Goal: Information Seeking & Learning: Learn about a topic

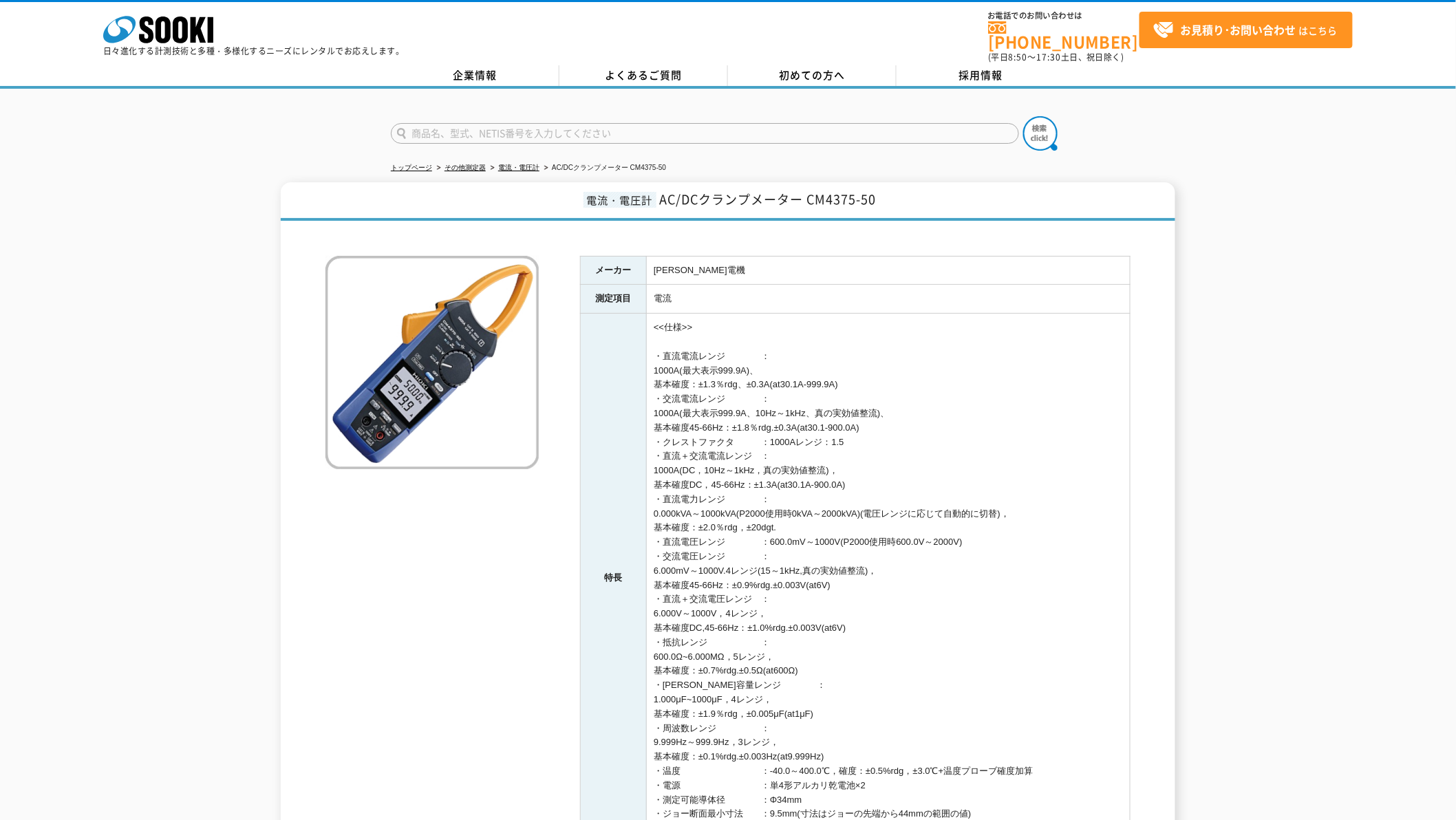
click at [573, 131] on input "text" at bounding box center [705, 133] width 628 height 20
type input "NR"
click at [1023, 116] on button at bounding box center [1040, 133] width 34 height 34
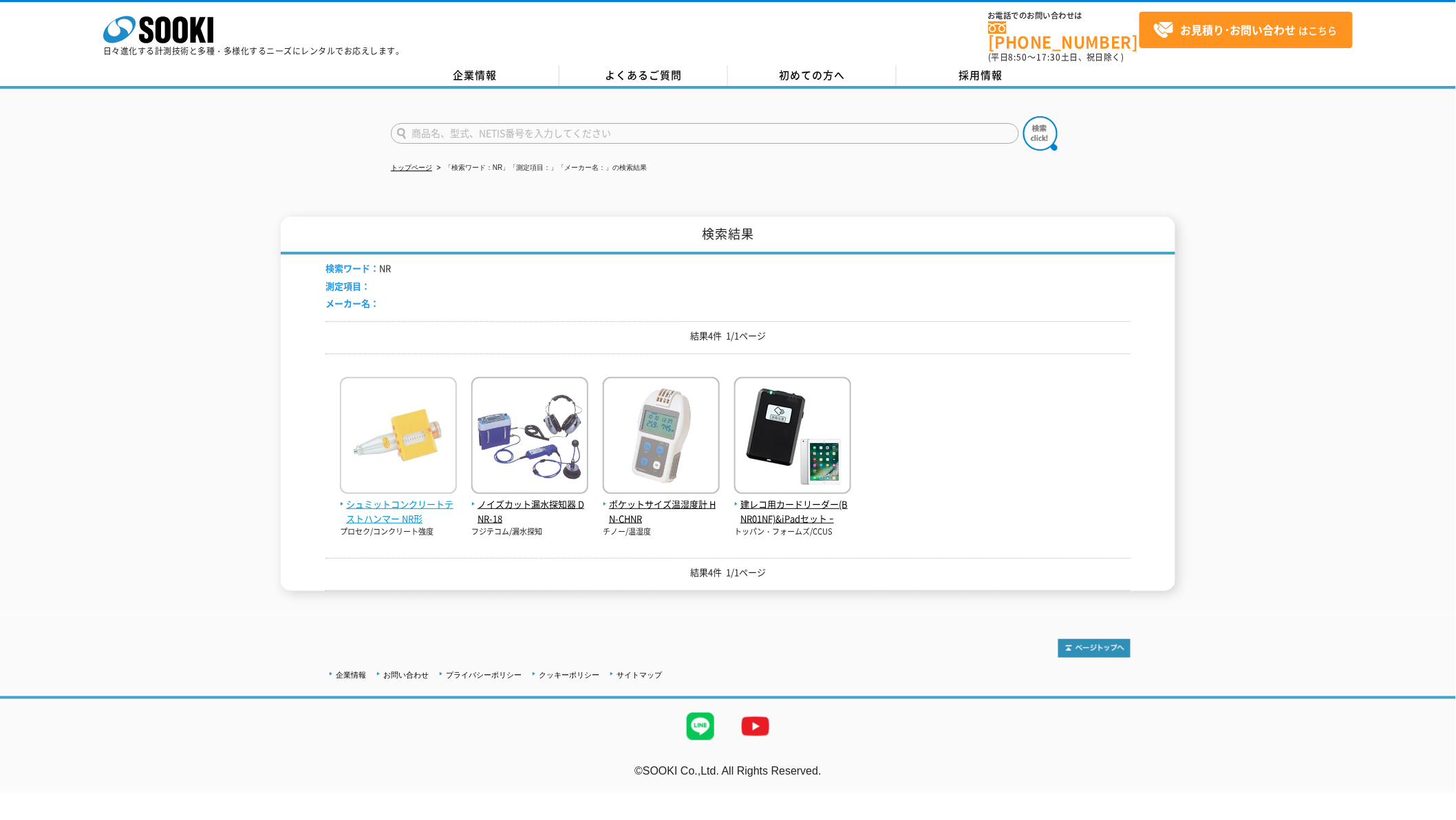
click at [389, 416] on img at bounding box center [398, 437] width 116 height 120
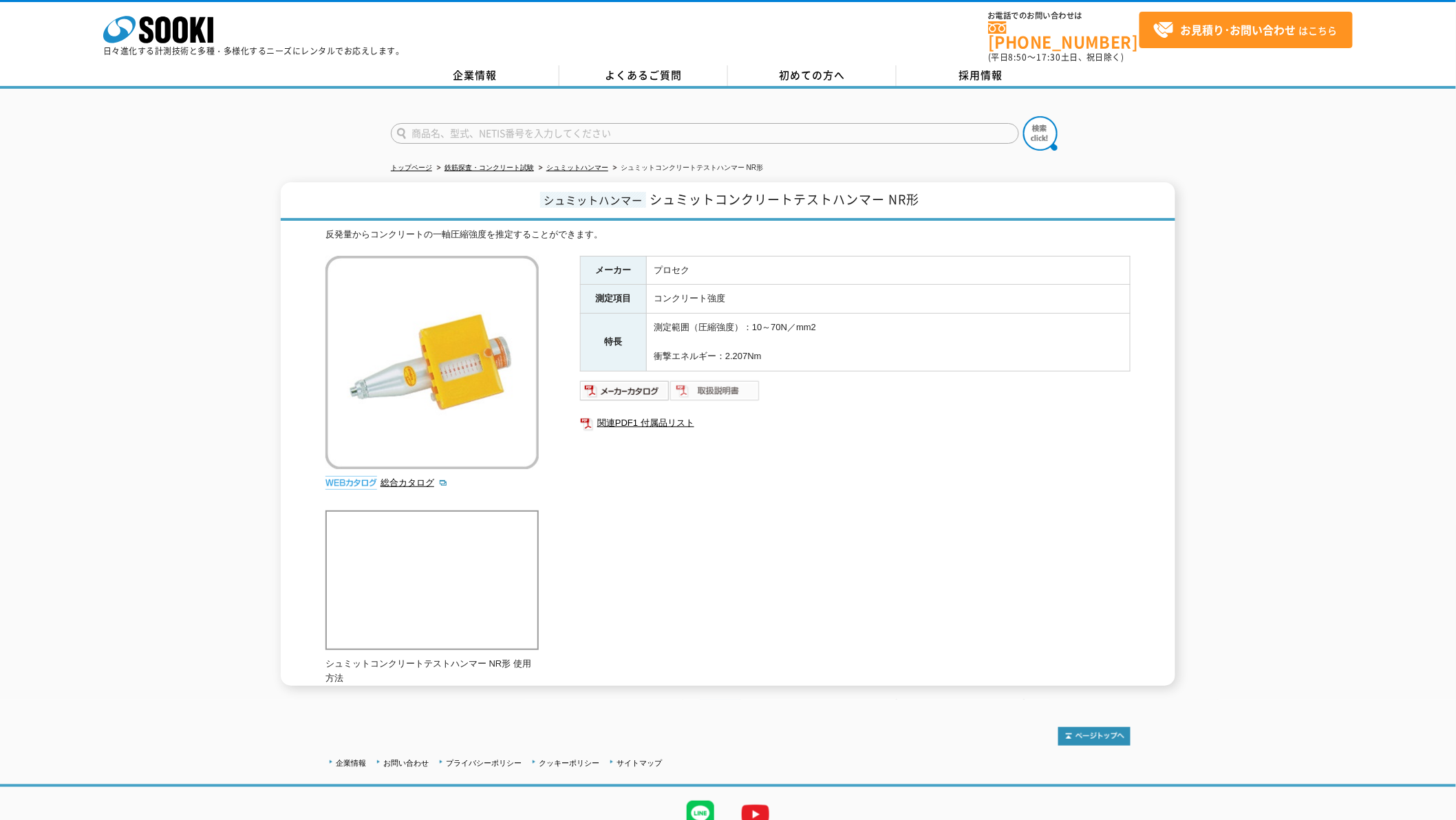
click at [745, 379] on img at bounding box center [714, 390] width 90 height 22
click at [917, 478] on div "メーカー プロセク 測定項目 コンクリート強度 特長 測定範囲（圧縮強度）：10～70N／mm2 衝撃エネルギー：2.207Nm 関連PDF1 付属品リスト" at bounding box center [854, 404] width 550 height 296
click at [603, 133] on input "text" at bounding box center [705, 133] width 628 height 20
type input "シュミット"
click at [822, 159] on ul "トップページ 鉄筋探査・コンクリート試験 シュミットハンマー シュミットコンクリートテストハンマー NR形" at bounding box center [728, 168] width 674 height 28
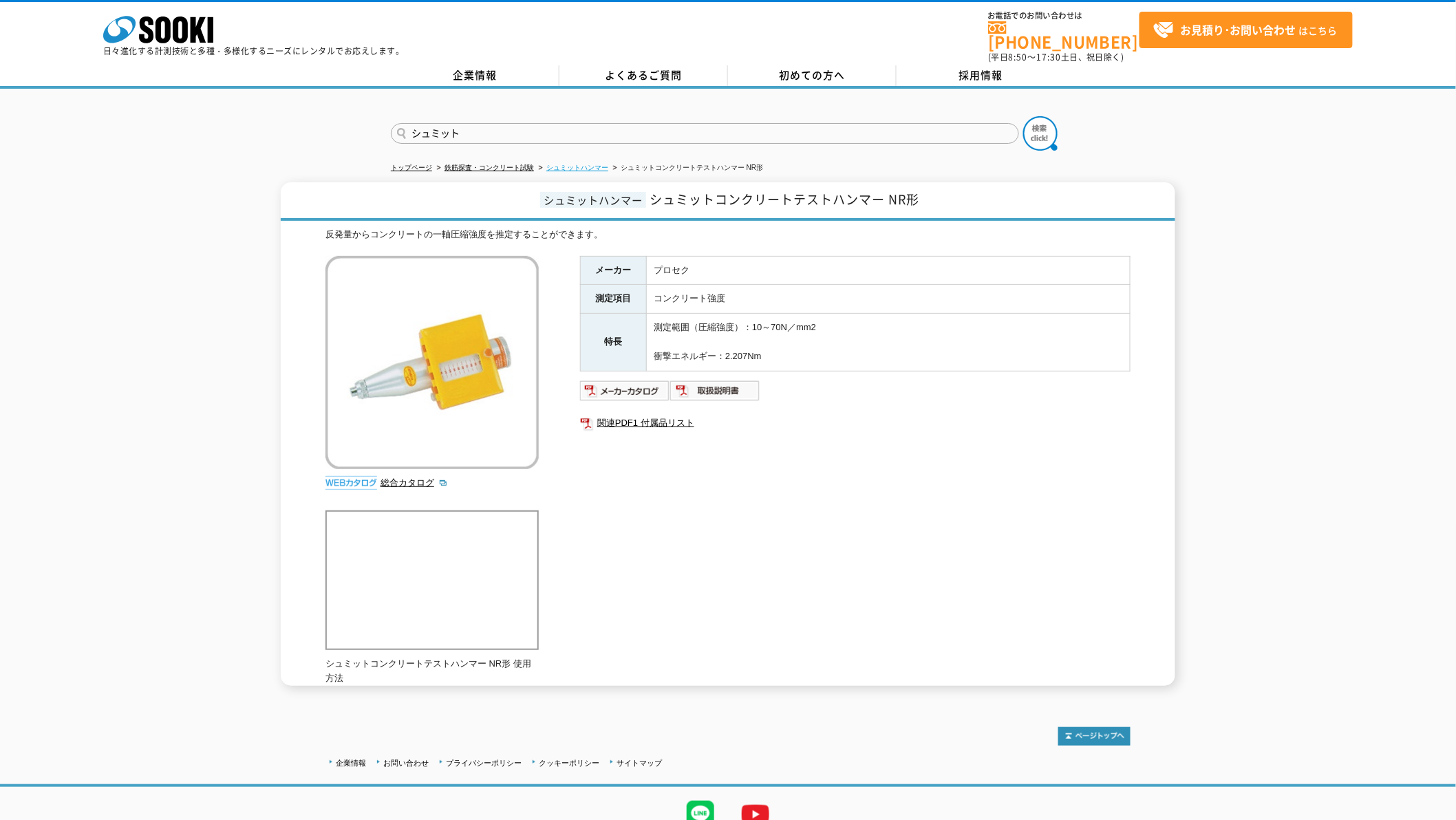
click at [588, 164] on link "シュミットハンマー" at bounding box center [578, 168] width 62 height 8
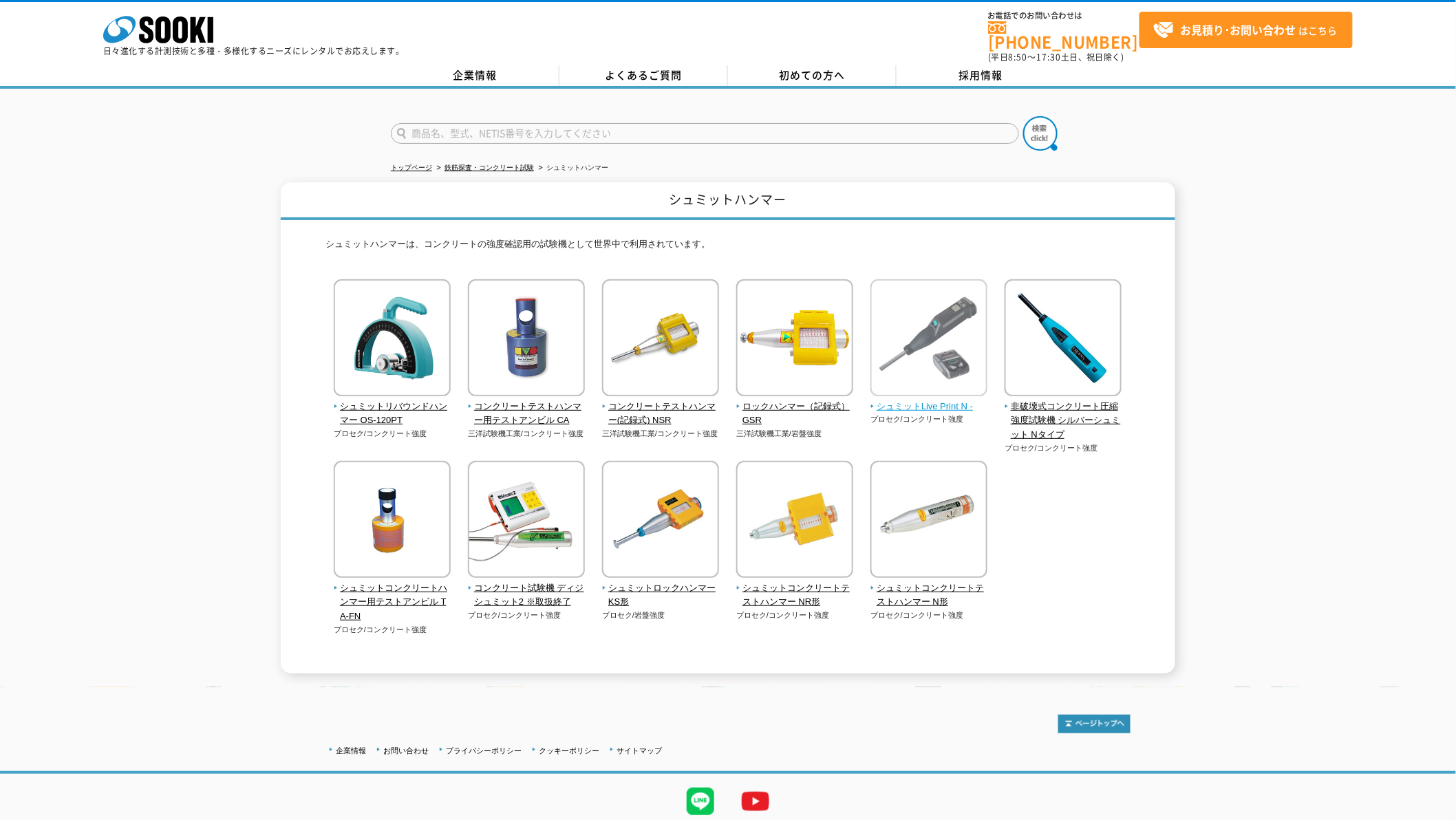
click at [907, 351] on img at bounding box center [928, 340] width 116 height 120
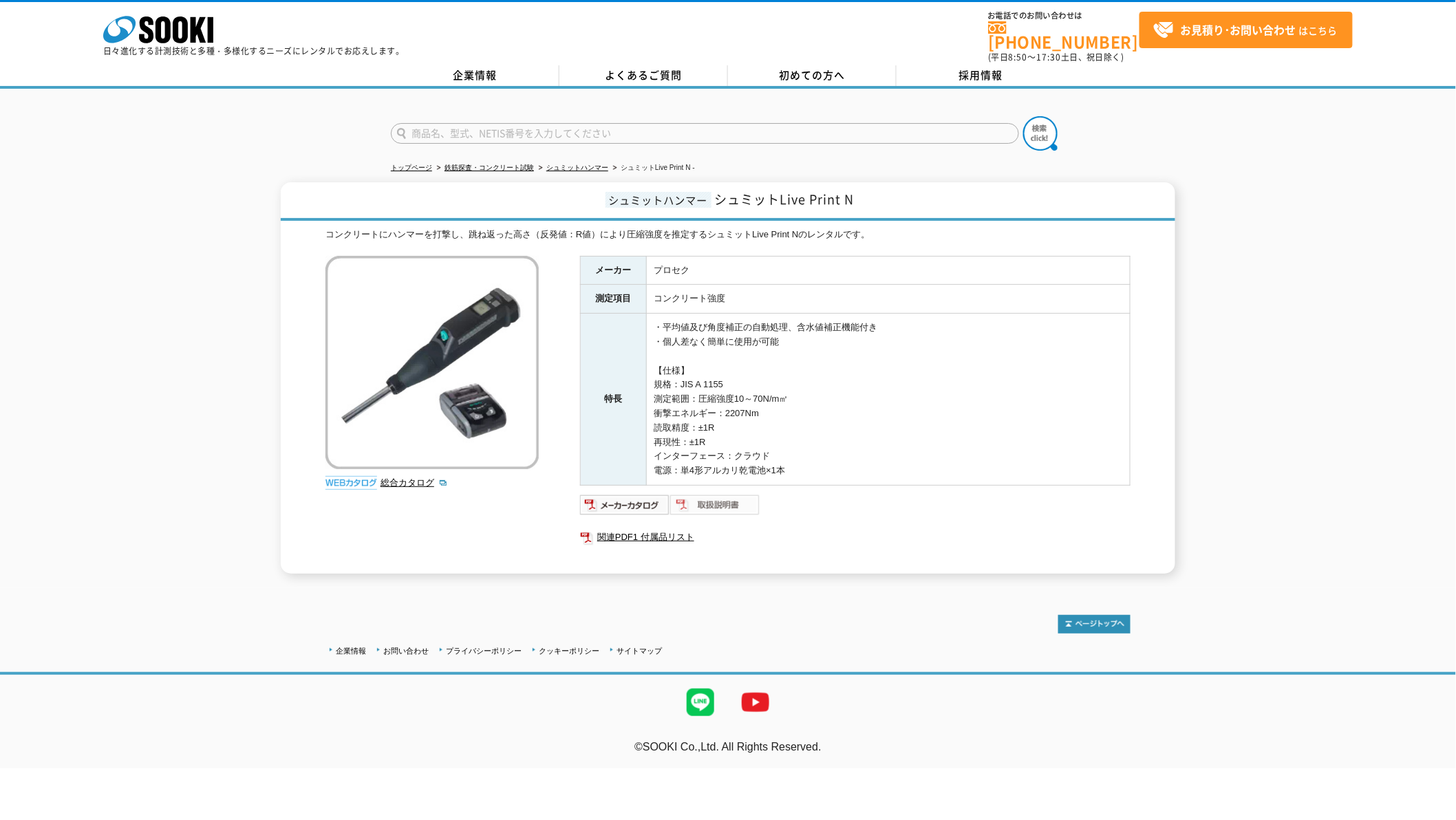
click at [695, 494] on img at bounding box center [714, 505] width 90 height 22
